Goal: Task Accomplishment & Management: Manage account settings

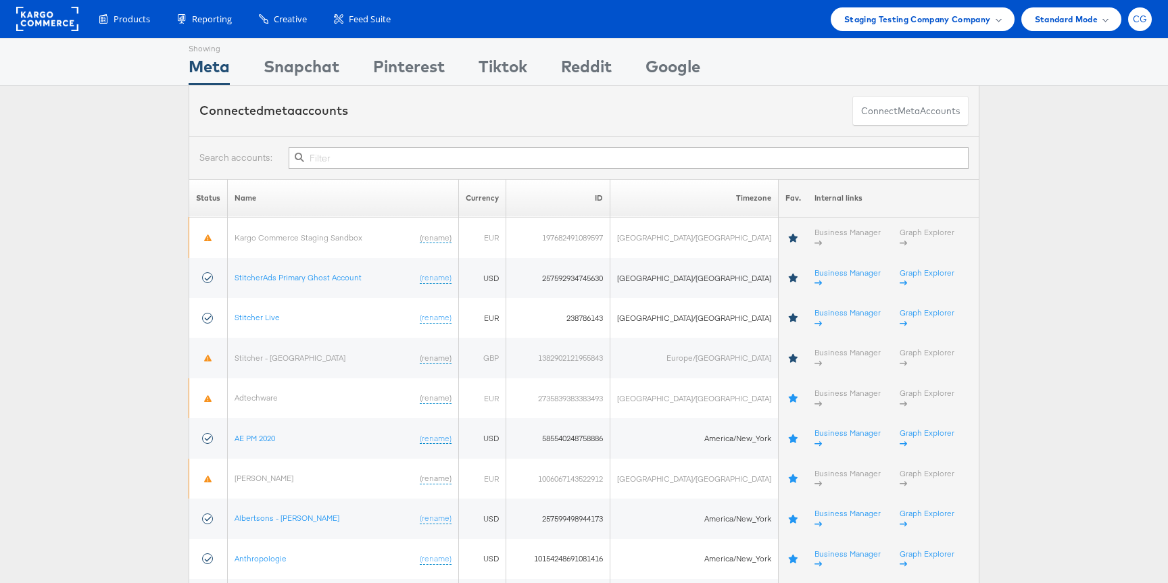
click at [1138, 26] on div "CG" at bounding box center [1140, 19] width 24 height 24
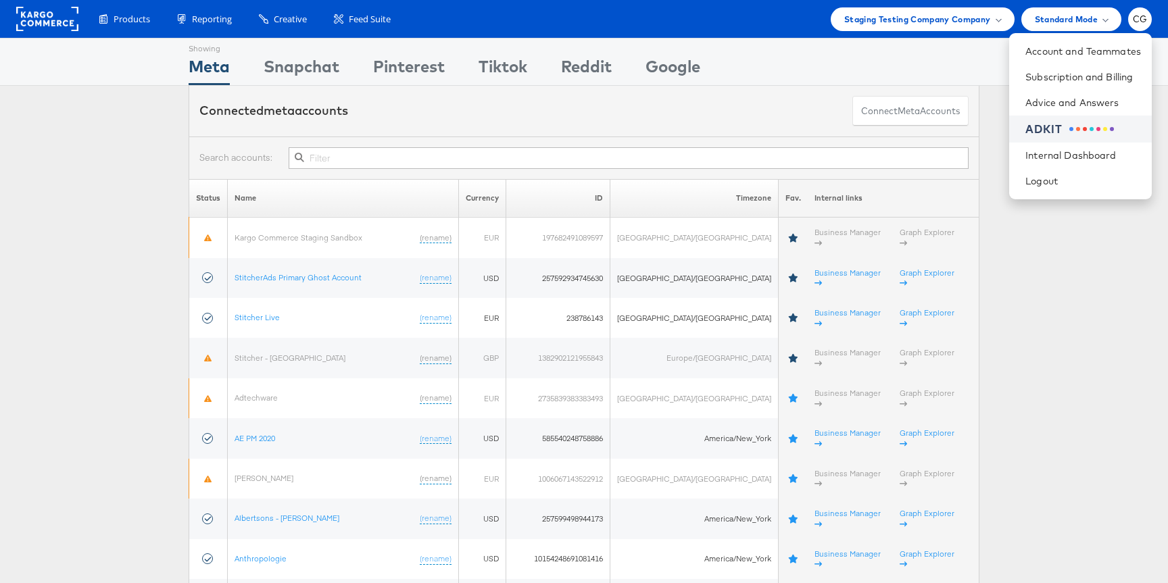
click at [1061, 127] on div "ADKIT" at bounding box center [1043, 130] width 37 height 16
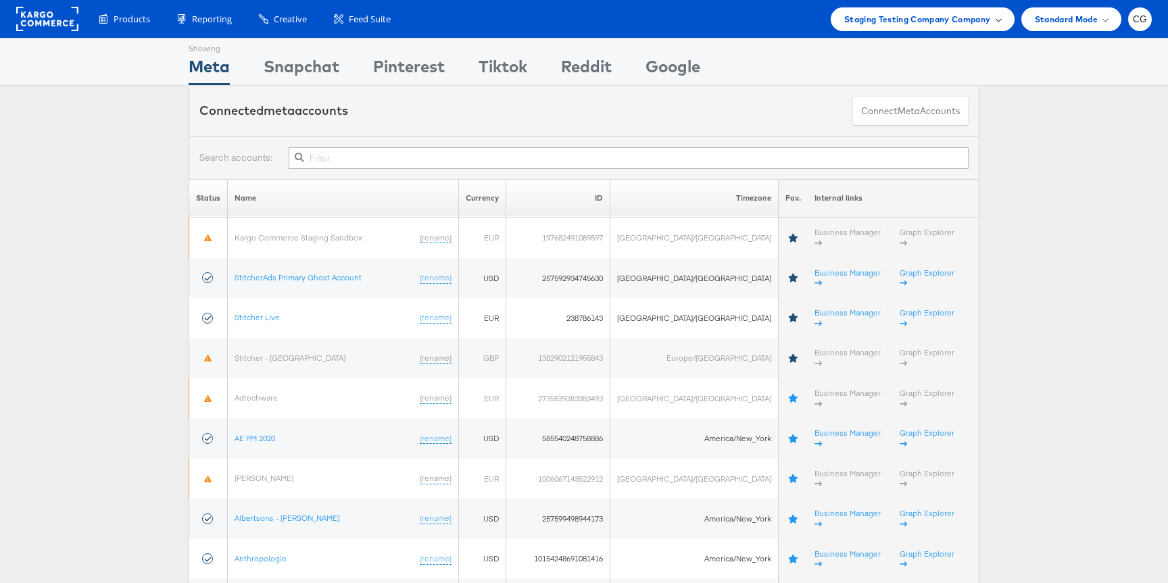
click at [1003, 16] on div "Staging Testing Company Company" at bounding box center [923, 19] width 184 height 24
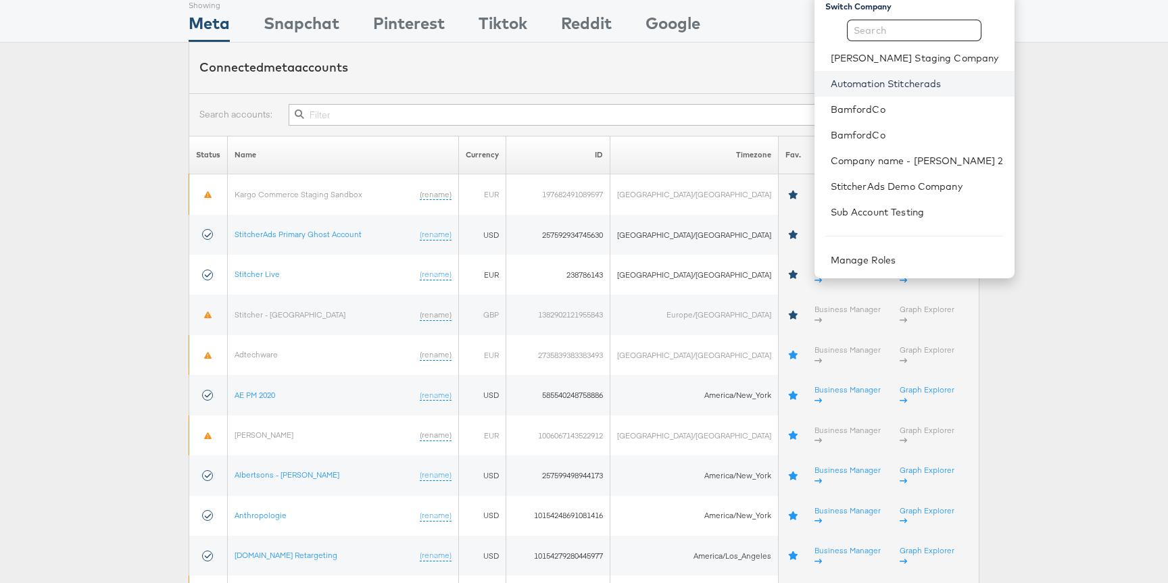
scroll to position [46, 0]
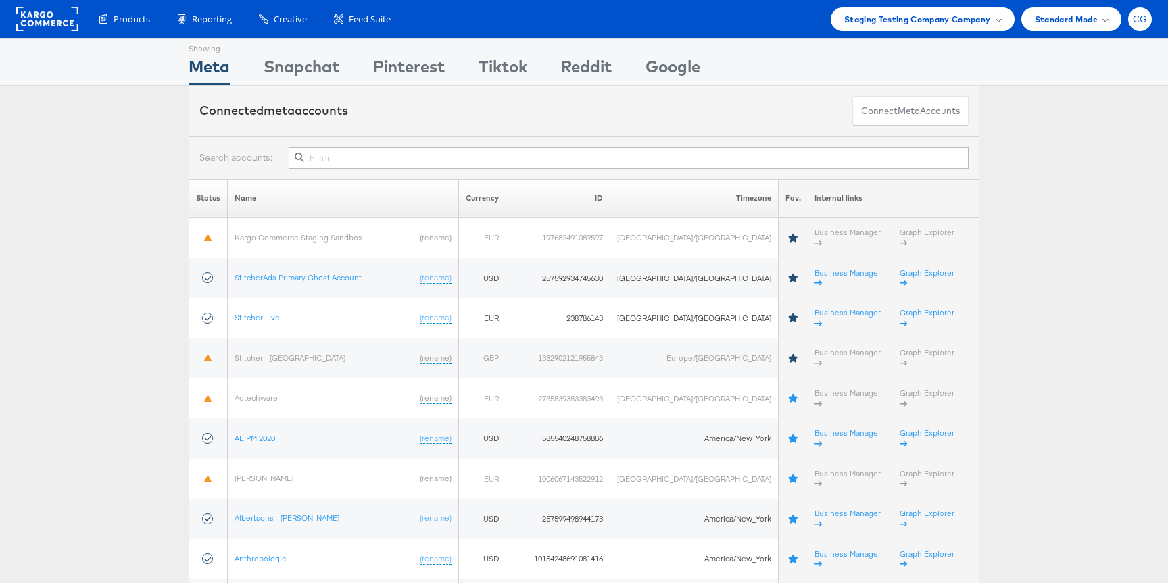
click at [1134, 27] on div "CG" at bounding box center [1140, 19] width 24 height 24
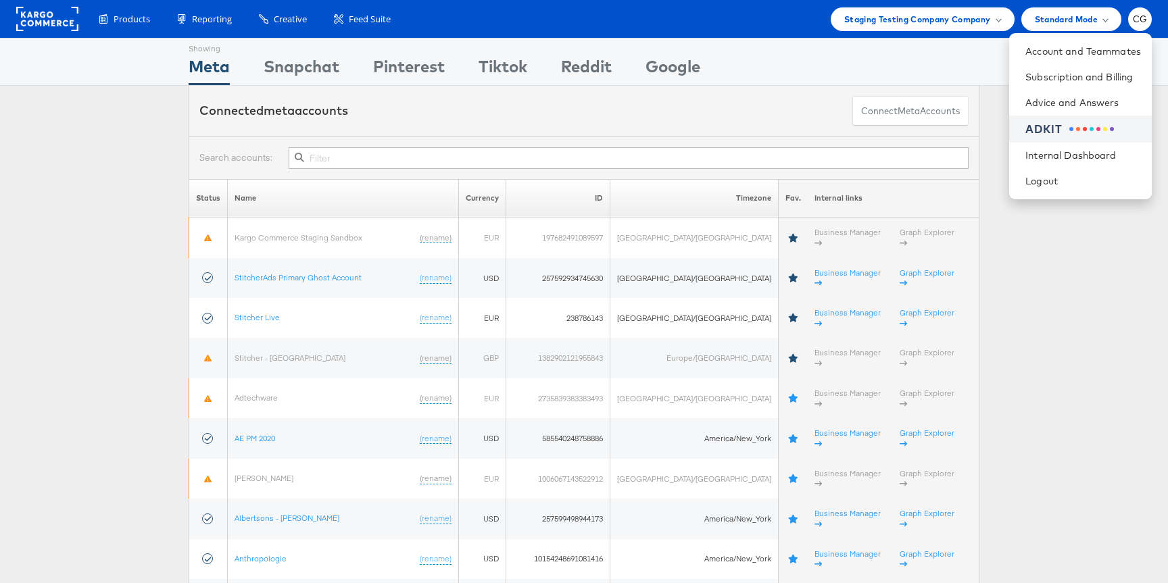
click at [1083, 127] on span at bounding box center [1085, 129] width 4 height 4
